Goal: Task Accomplishment & Management: Complete application form

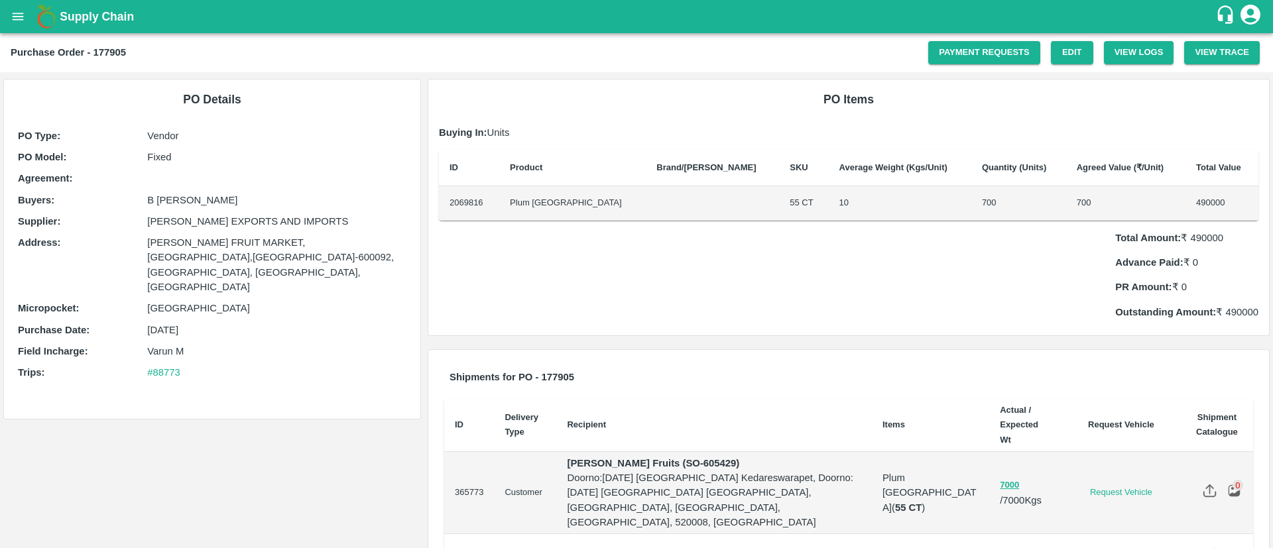
scroll to position [20, 0]
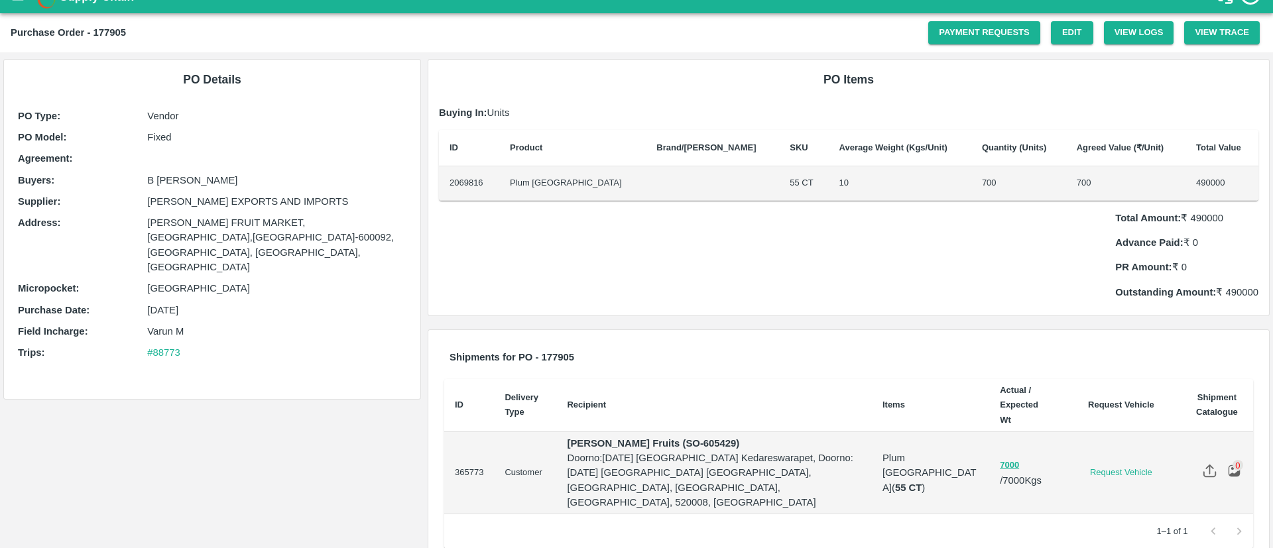
click at [1237, 285] on p "Outstanding Amount: ₹ 490000" at bounding box center [1186, 292] width 143 height 15
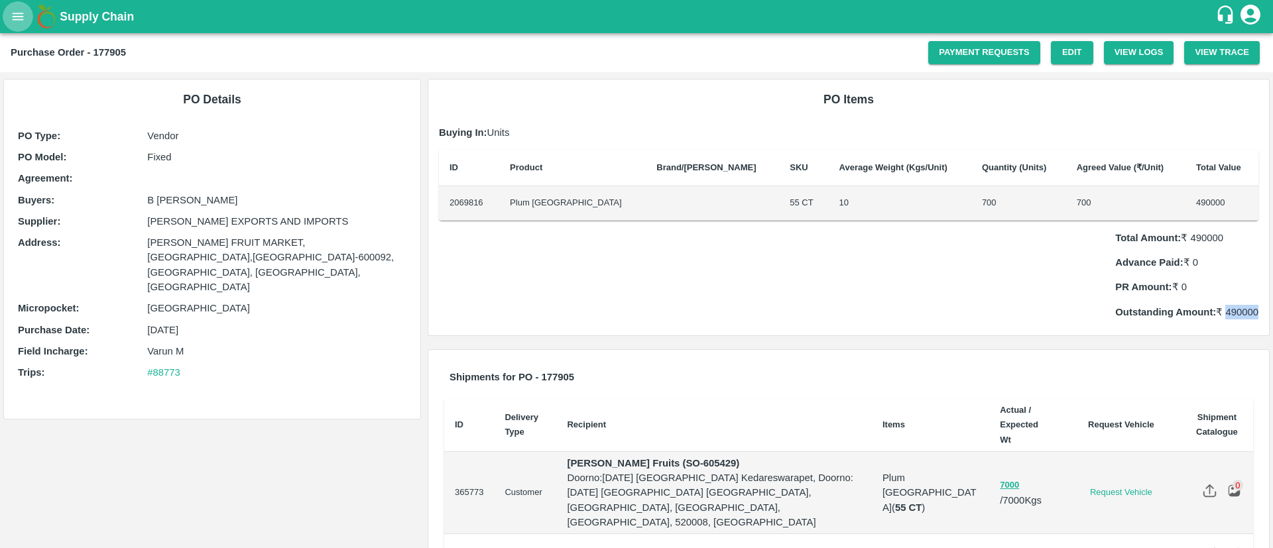
click at [18, 4] on button "open drawer" at bounding box center [18, 16] width 30 height 30
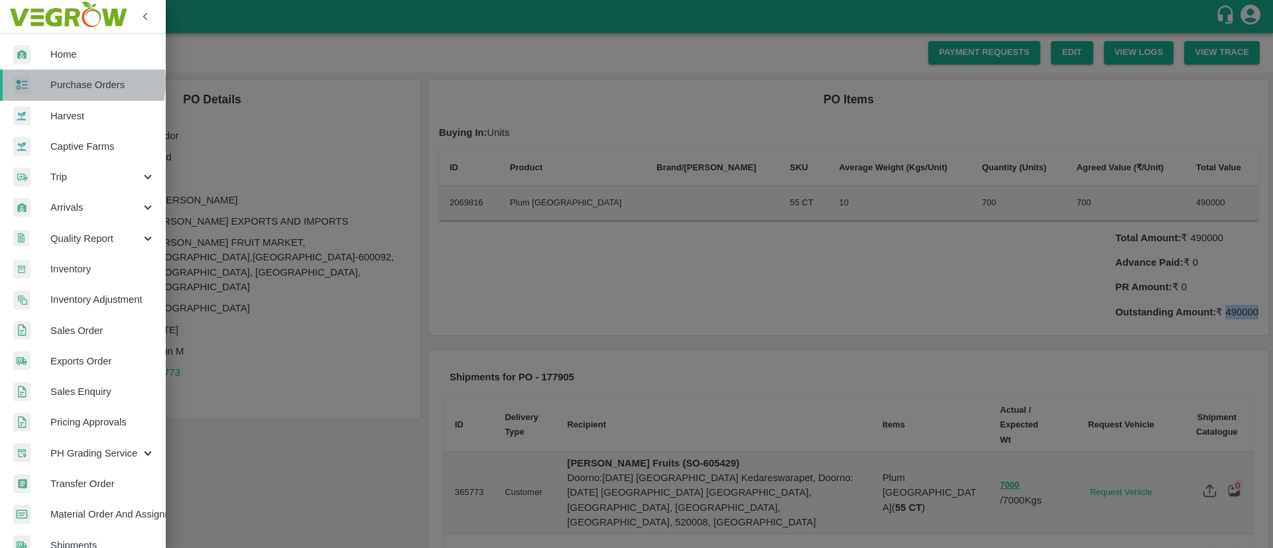
click at [65, 82] on span "Purchase Orders" at bounding box center [102, 85] width 105 height 15
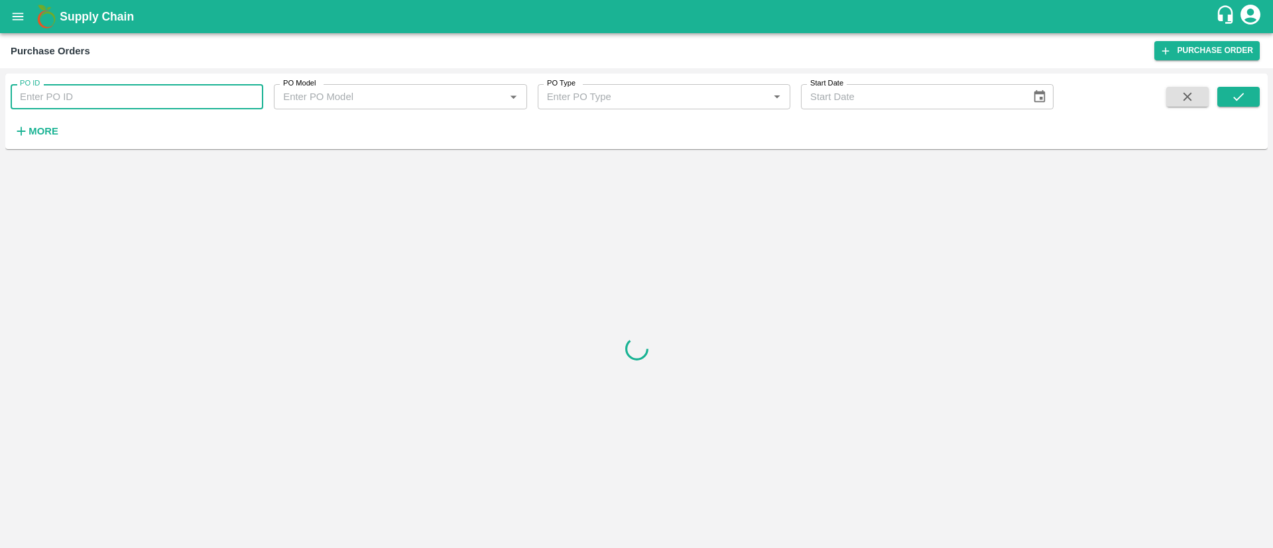
click at [92, 95] on input "PO ID" at bounding box center [137, 96] width 253 height 25
type input "176280"
click at [1238, 95] on icon "submit" at bounding box center [1238, 96] width 15 height 15
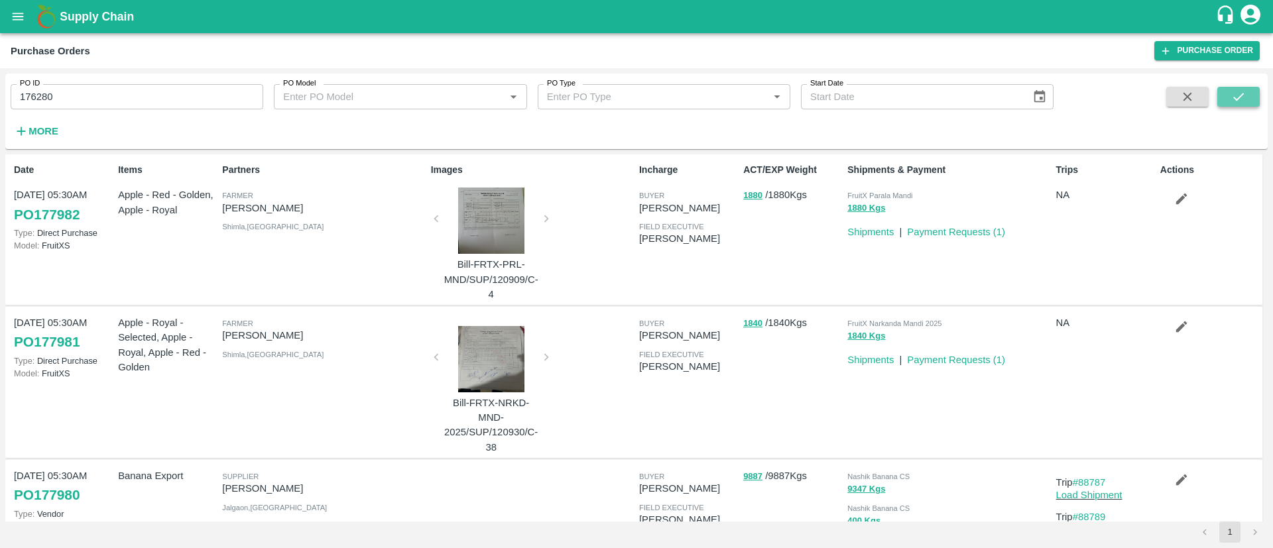
click at [1232, 97] on icon "submit" at bounding box center [1238, 96] width 15 height 15
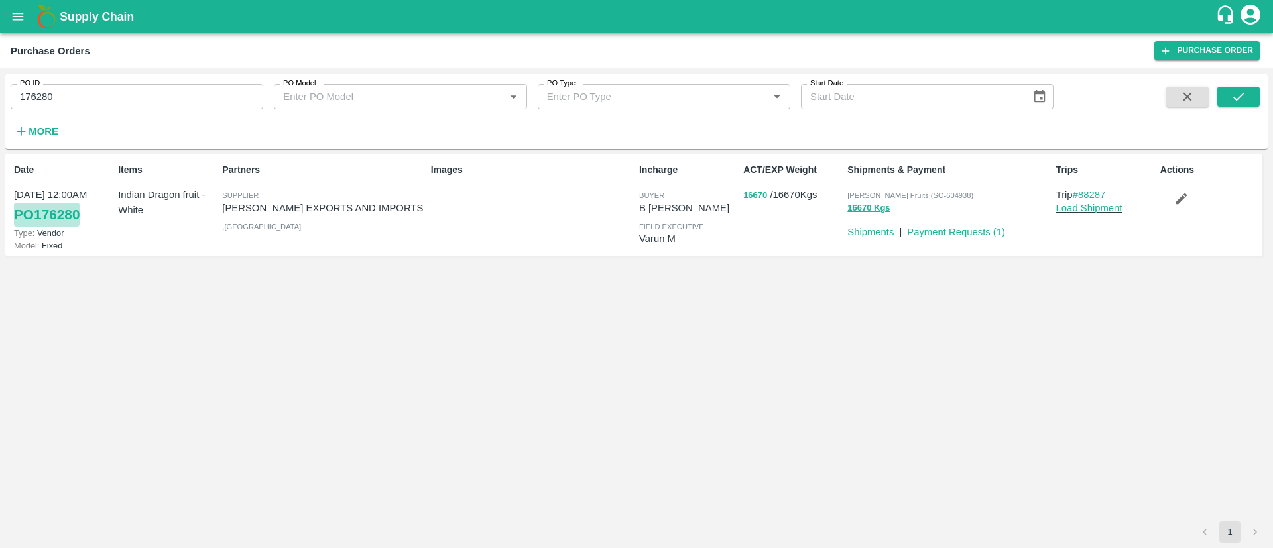
click at [42, 210] on link "PO 176280" at bounding box center [47, 215] width 66 height 24
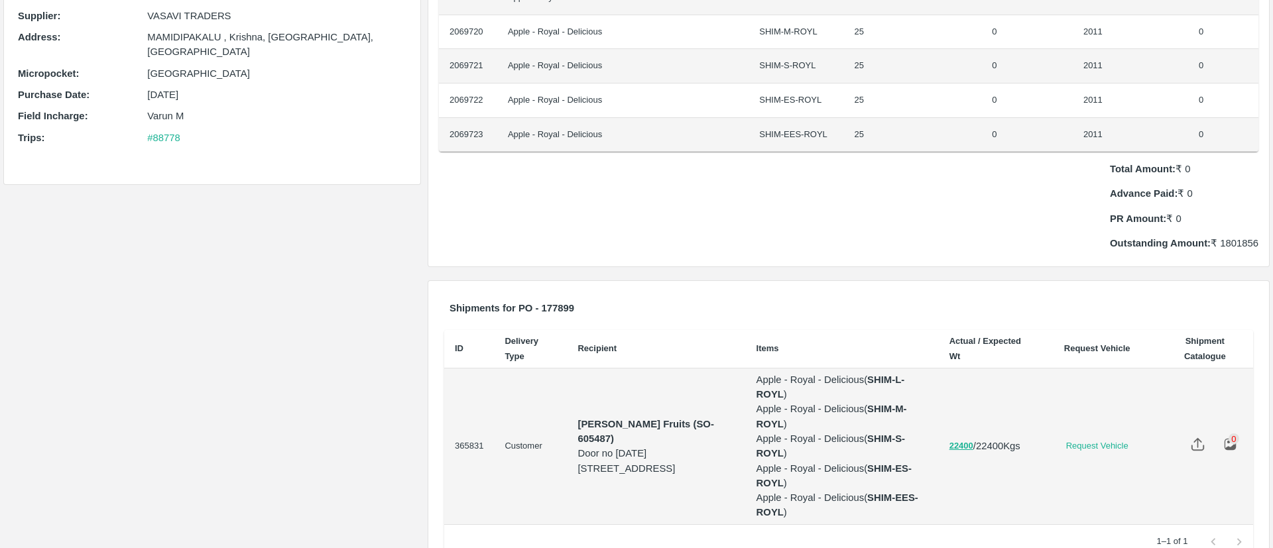
scroll to position [207, 0]
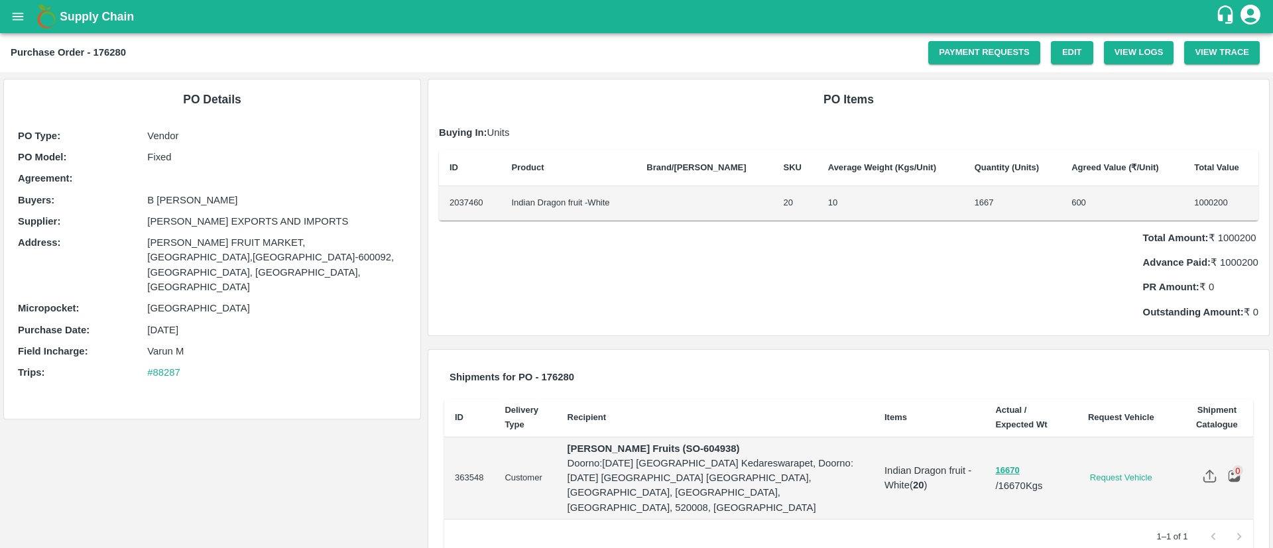
scroll to position [20, 0]
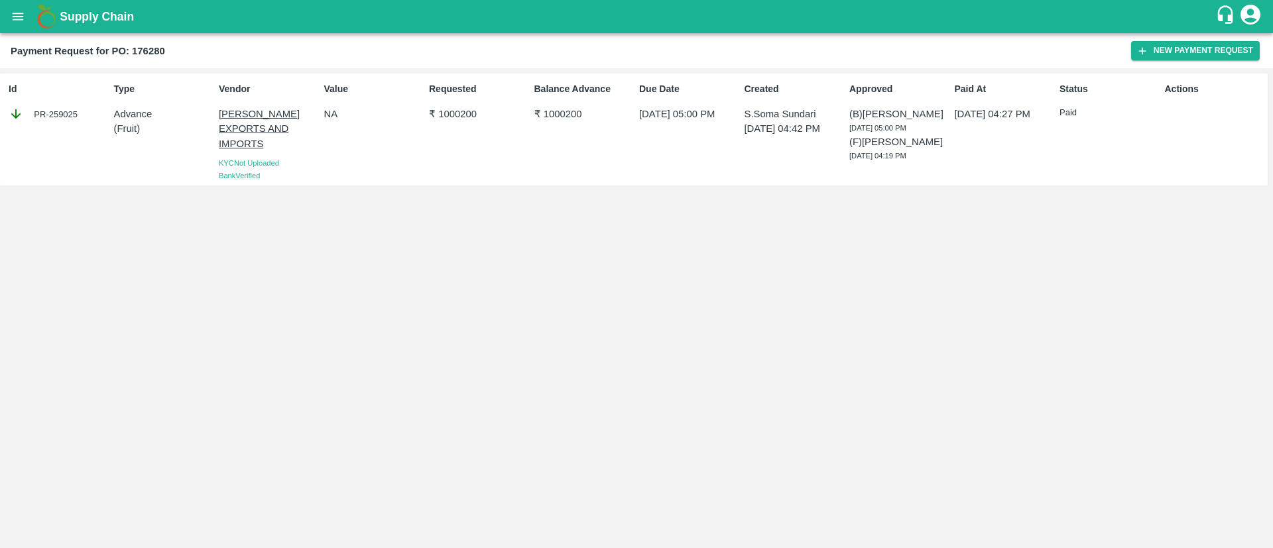
click at [121, 117] on p "Advance" at bounding box center [163, 114] width 99 height 15
click at [1167, 48] on button "New Payment Request" at bounding box center [1195, 50] width 129 height 19
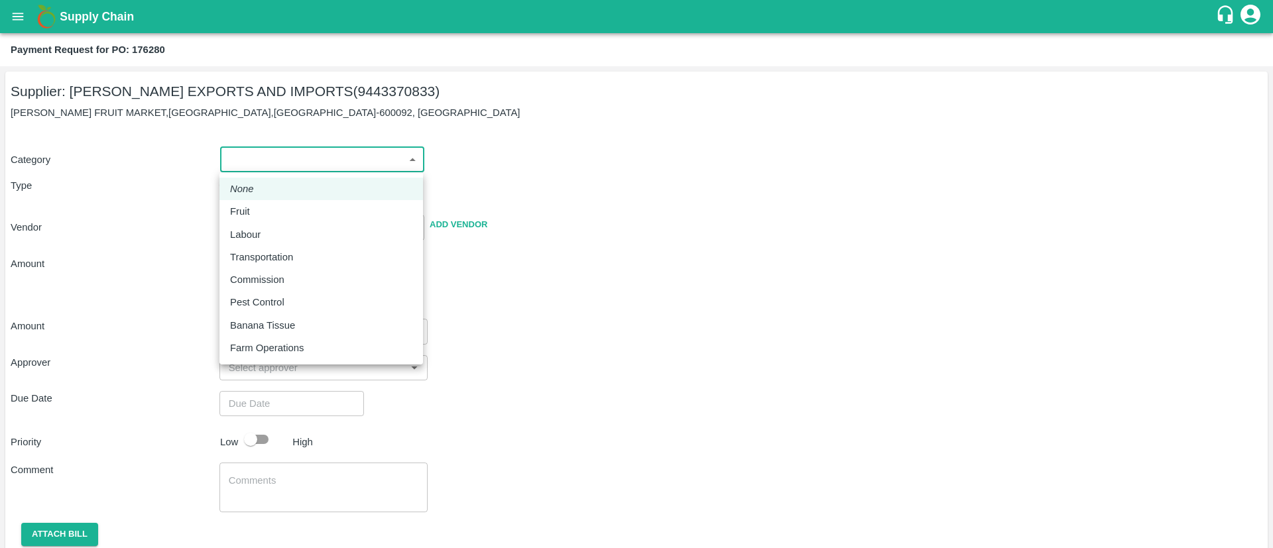
click at [248, 160] on body "Supply Chain Payment Request for PO: 176280 Supplier: ARUL EXPORTS AND IMPORTS …" at bounding box center [636, 274] width 1273 height 548
click at [252, 207] on div "Fruit" at bounding box center [243, 211] width 27 height 15
type input "1"
type input "ARUL EXPORTS AND IMPORTS - 9443370833(Supplier)"
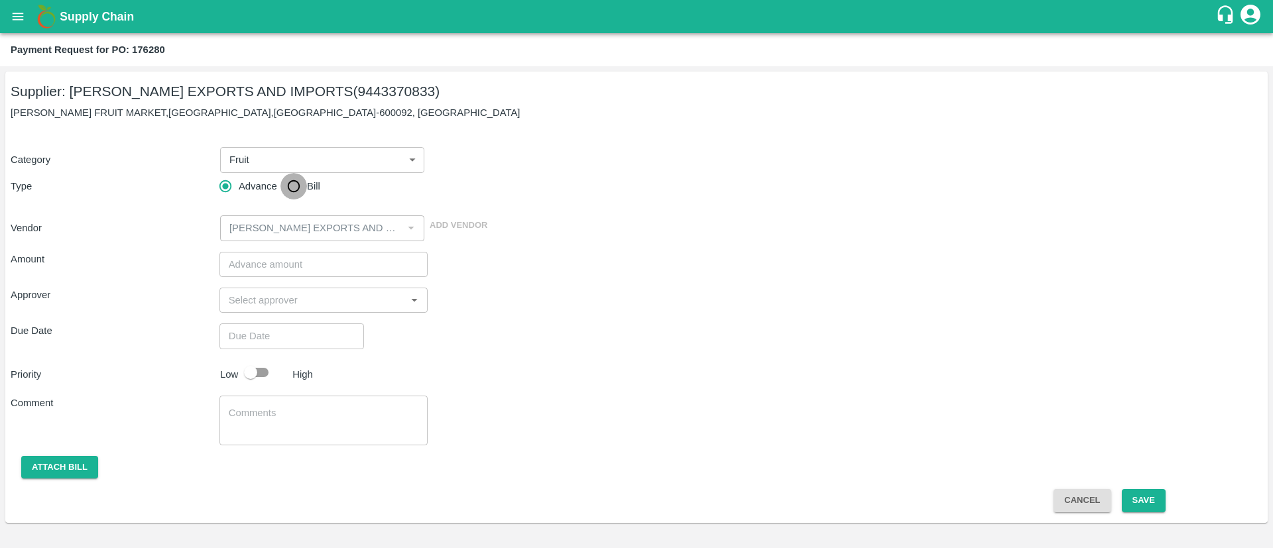
click at [293, 184] on input "Bill" at bounding box center [293, 186] width 27 height 27
radio input "true"
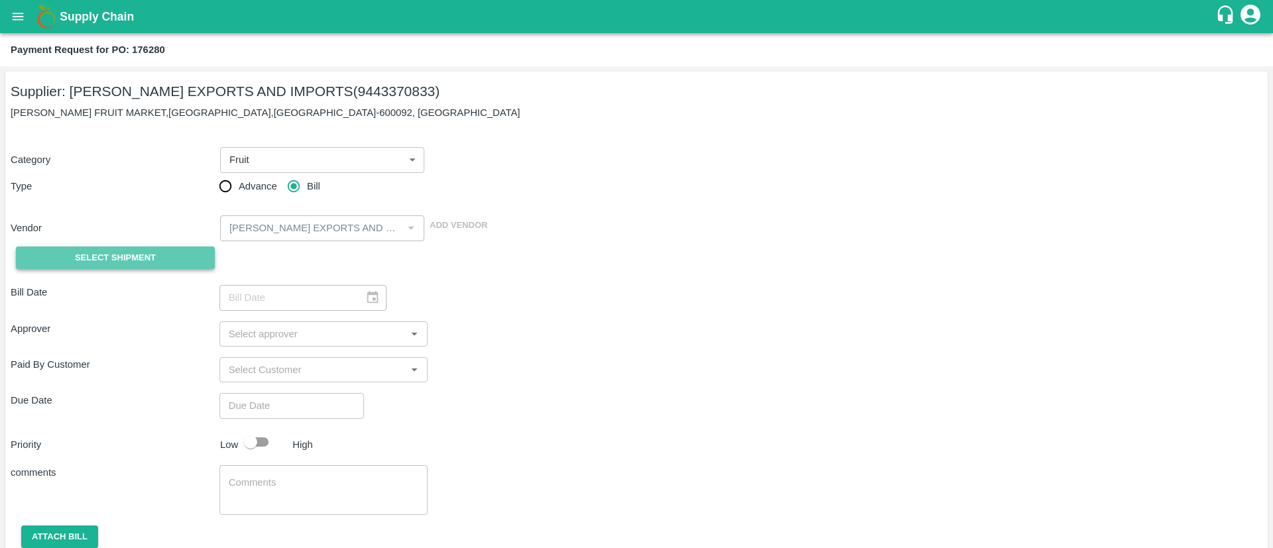
click at [170, 254] on button "Select Shipment" at bounding box center [115, 258] width 199 height 23
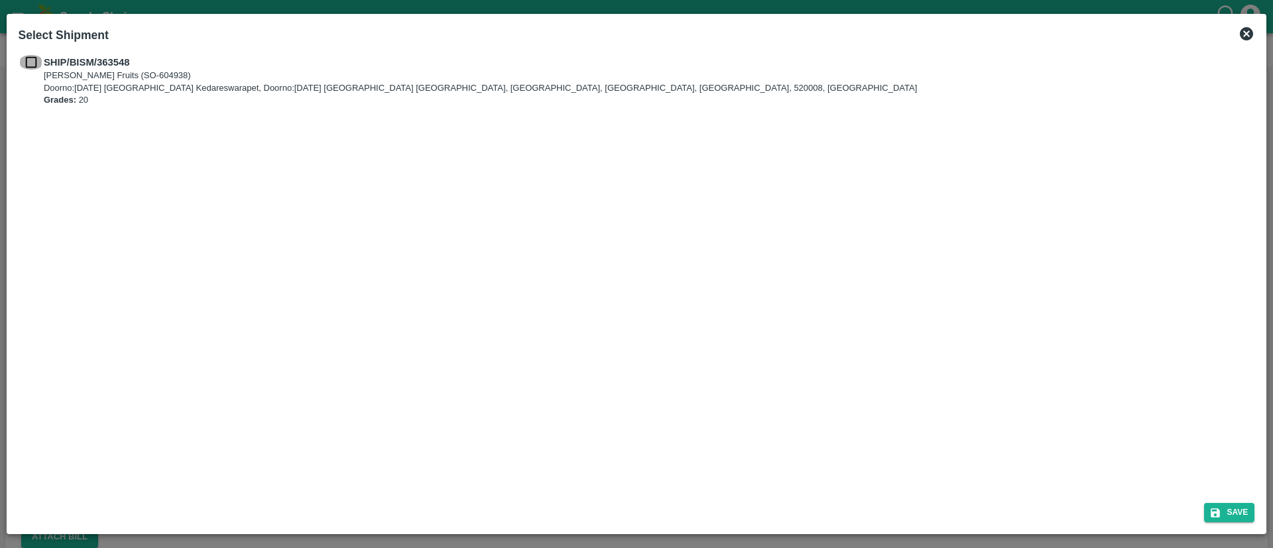
click at [27, 68] on input "checkbox" at bounding box center [31, 62] width 25 height 15
checkbox input "true"
click at [1243, 518] on button "Save" at bounding box center [1229, 512] width 50 height 19
type input "15/09/2025"
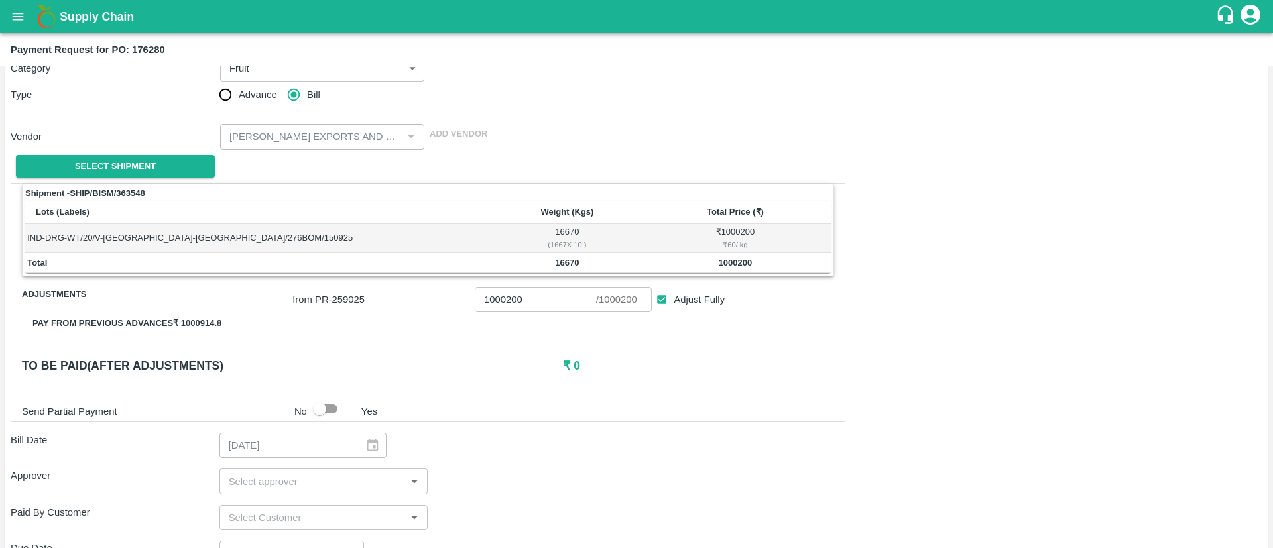
scroll to position [93, 0]
click at [294, 300] on p "from PR- 259025" at bounding box center [380, 297] width 177 height 15
drag, startPoint x: 294, startPoint y: 300, endPoint x: 355, endPoint y: 296, distance: 61.8
click at [355, 296] on p "from PR- 259025" at bounding box center [380, 297] width 177 height 15
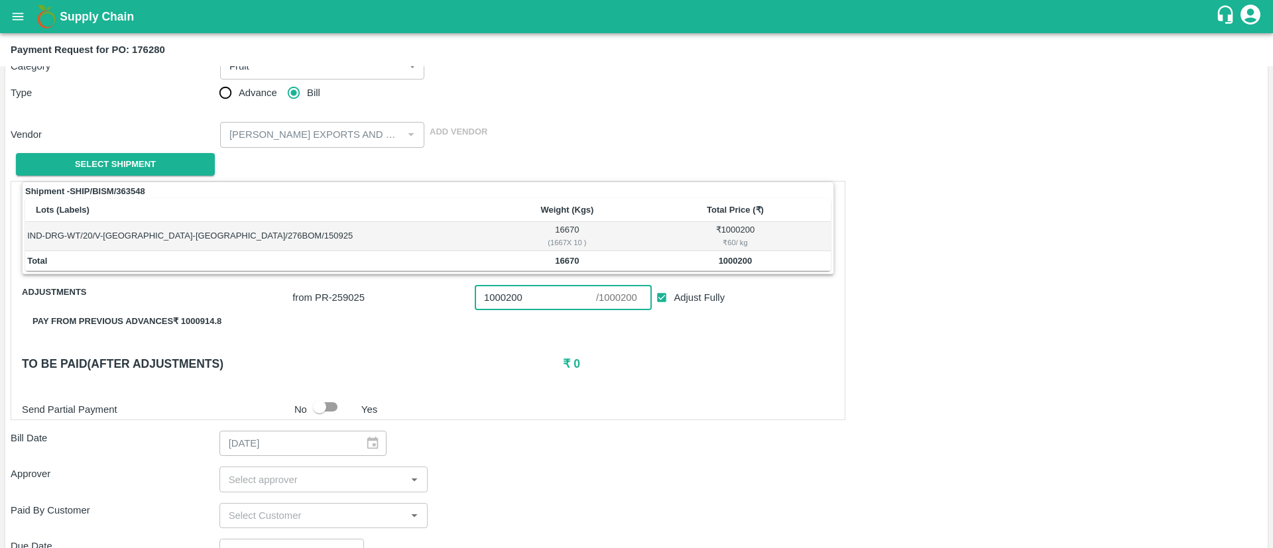
click at [493, 292] on input "1000200" at bounding box center [535, 297] width 121 height 25
click at [613, 367] on h6 "₹ 0" at bounding box center [698, 364] width 270 height 19
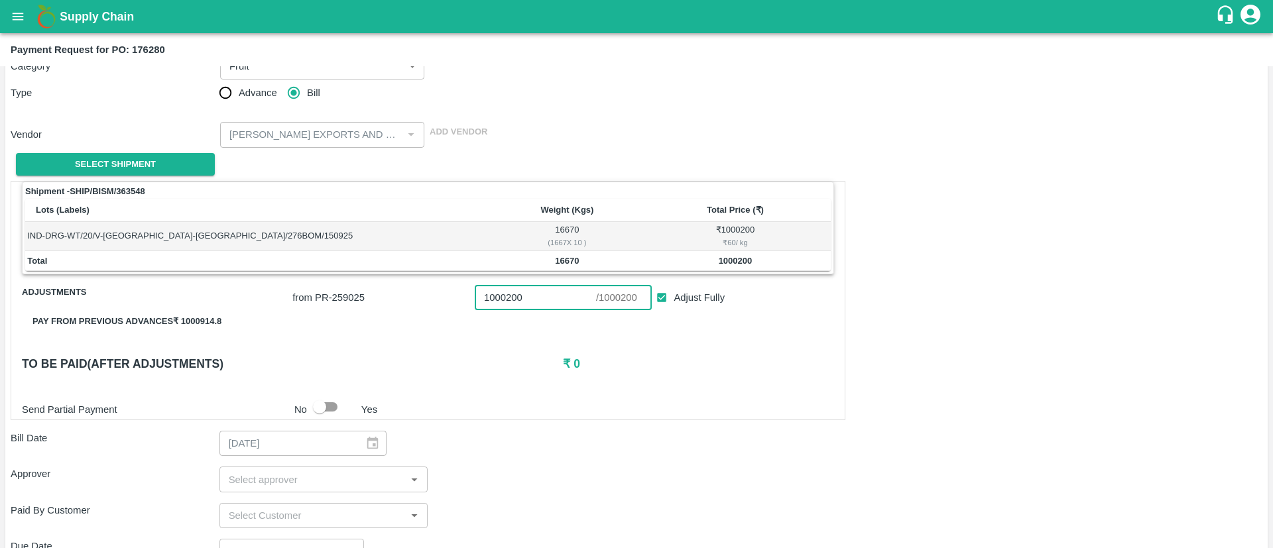
click at [508, 297] on input "1000200" at bounding box center [535, 297] width 121 height 25
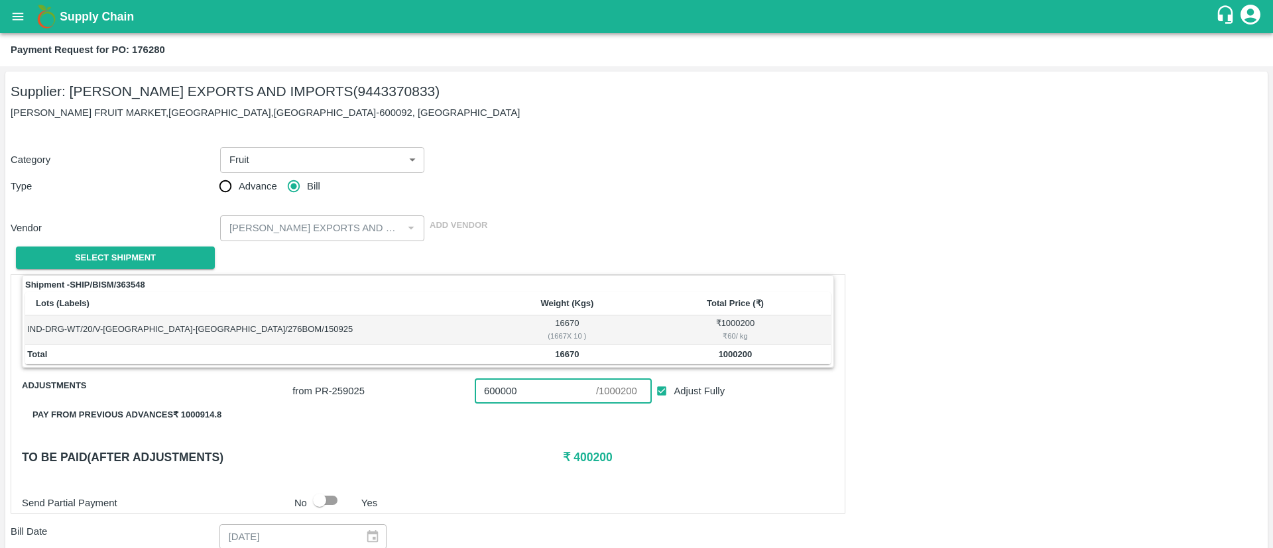
scroll to position [289, 0]
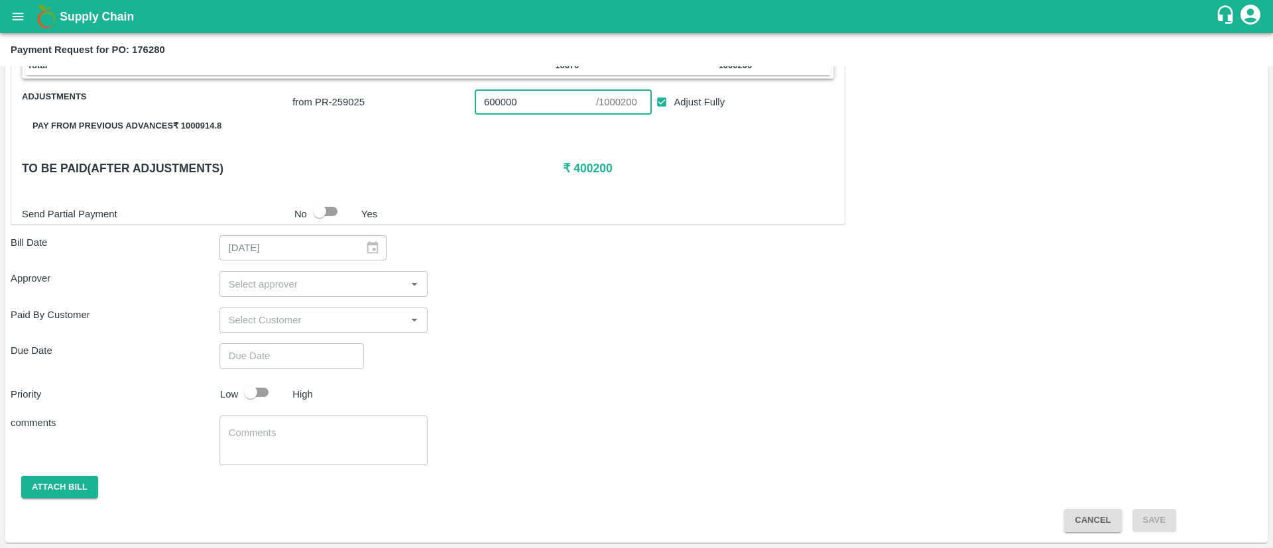
type input "600000"
click at [1087, 519] on button "Cancel" at bounding box center [1092, 520] width 57 height 23
